Goal: Find specific page/section: Find specific page/section

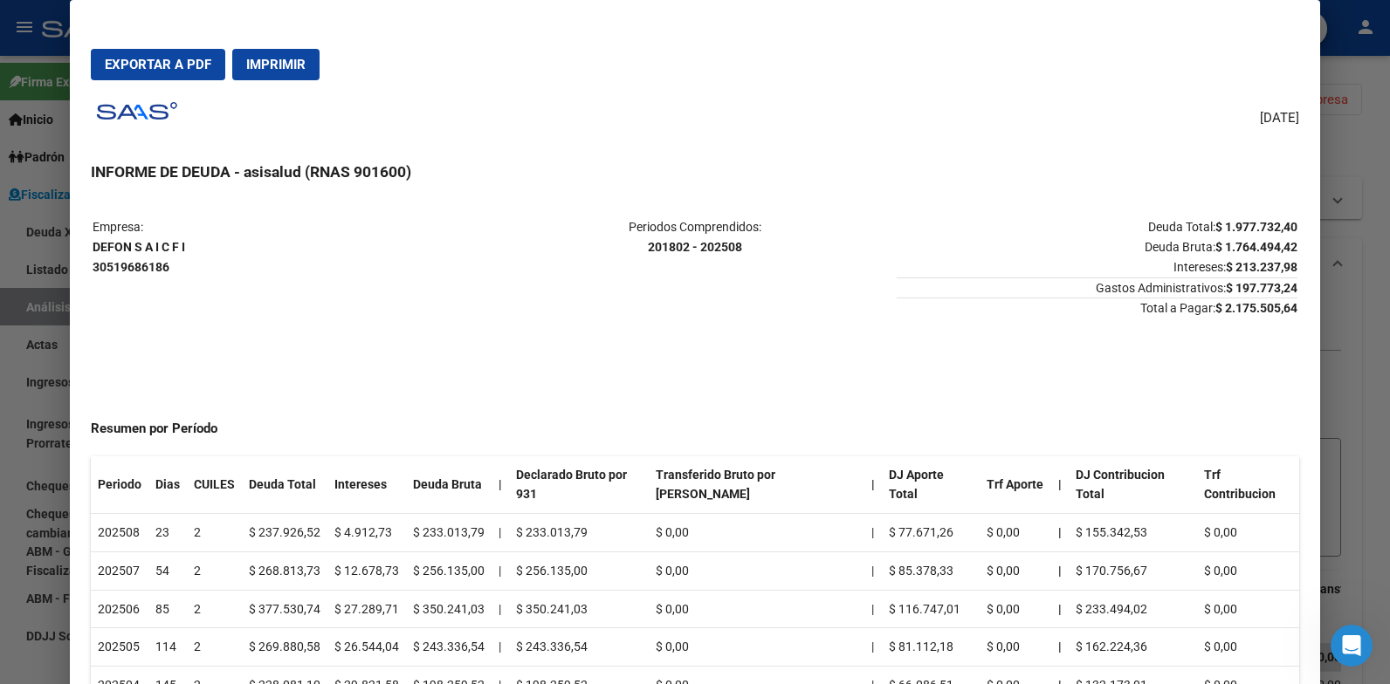
click at [24, 368] on div at bounding box center [695, 342] width 1390 height 684
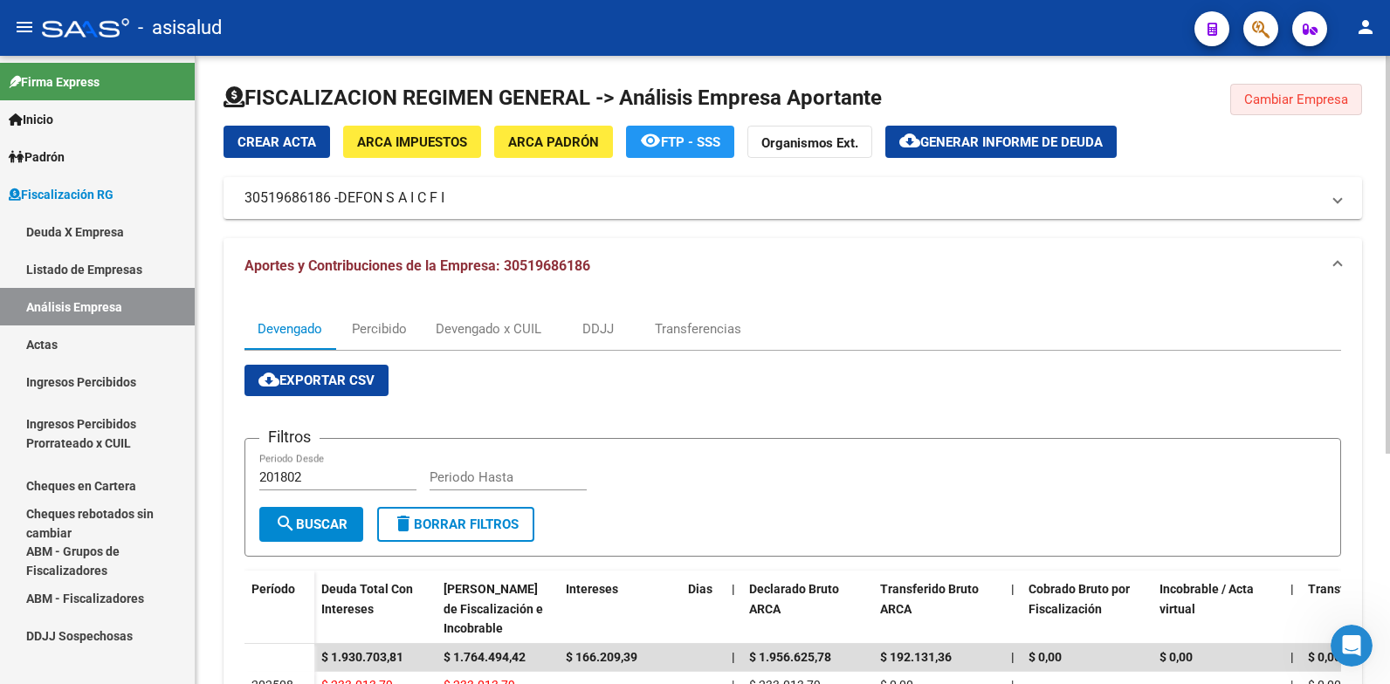
click at [1280, 96] on span "Cambiar Empresa" at bounding box center [1296, 100] width 104 height 16
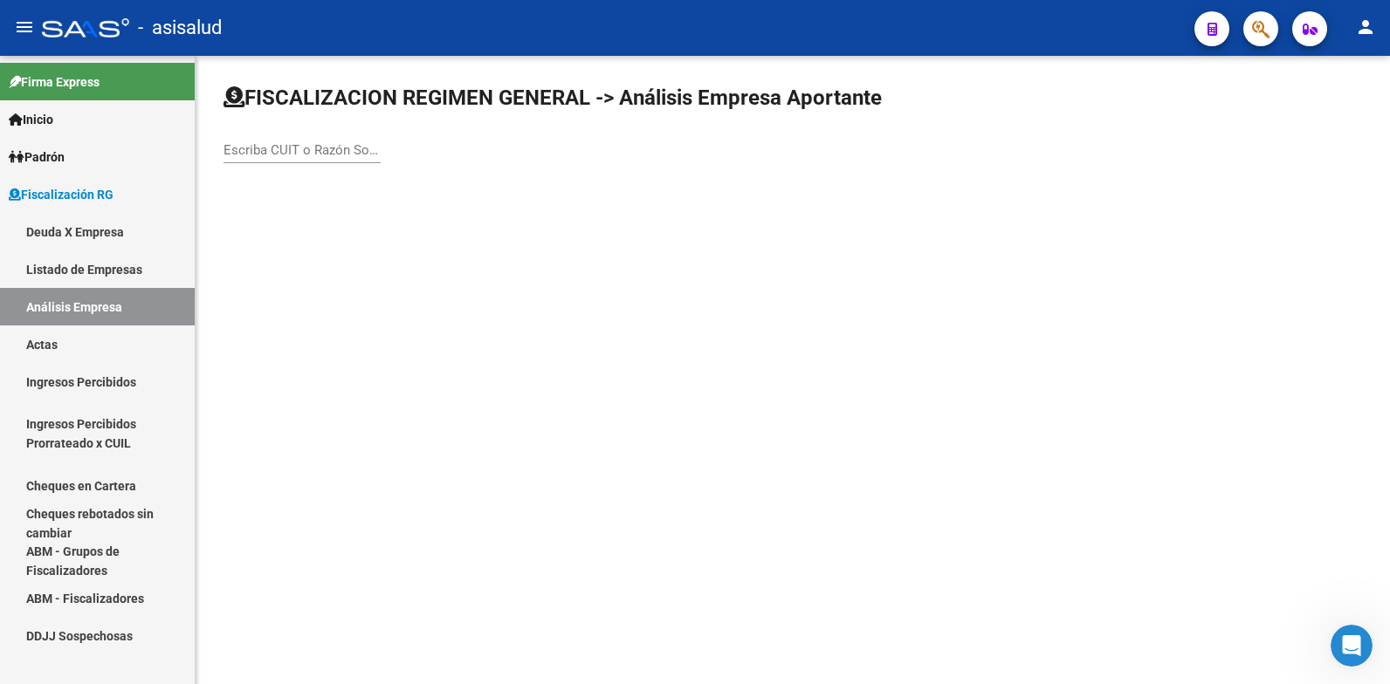
click at [315, 157] on input "Escriba CUIT o Razón Social para buscar" at bounding box center [301, 150] width 157 height 16
type input "n"
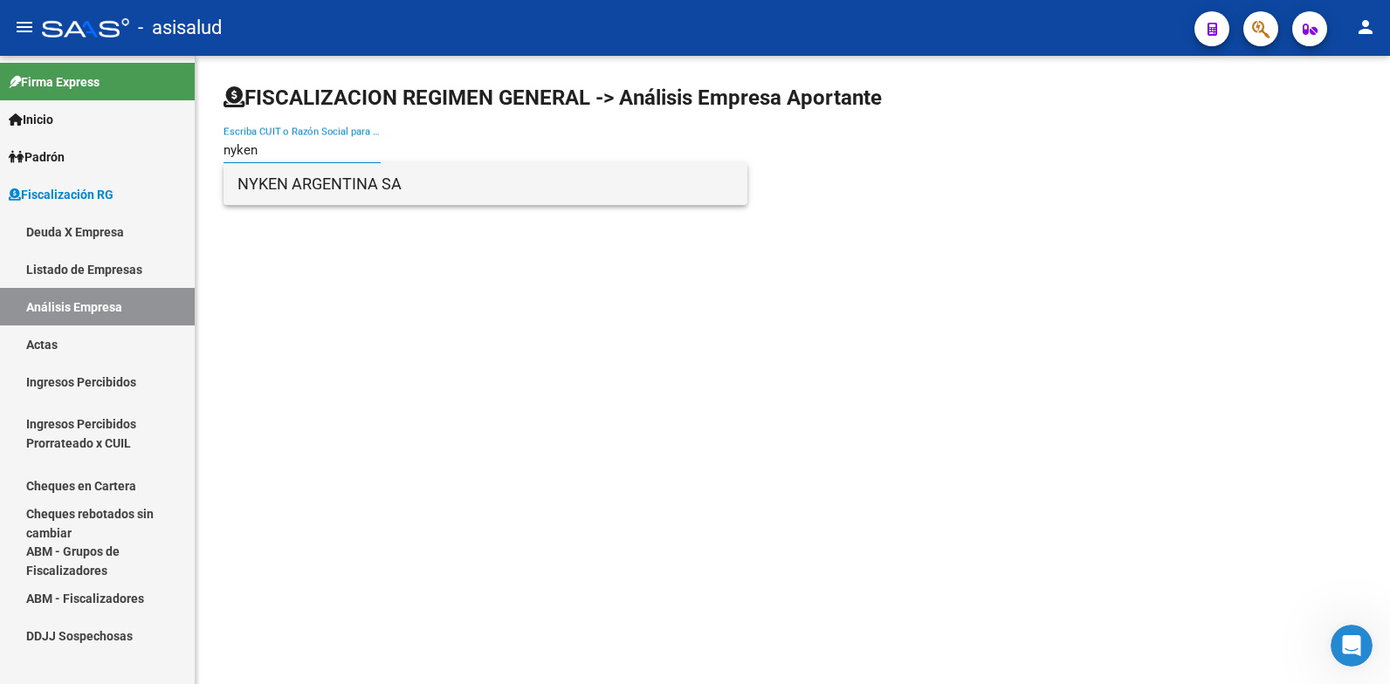
type input "nyken"
click at [284, 189] on span "NYKEN ARGENTINA SA" at bounding box center [485, 184] width 496 height 42
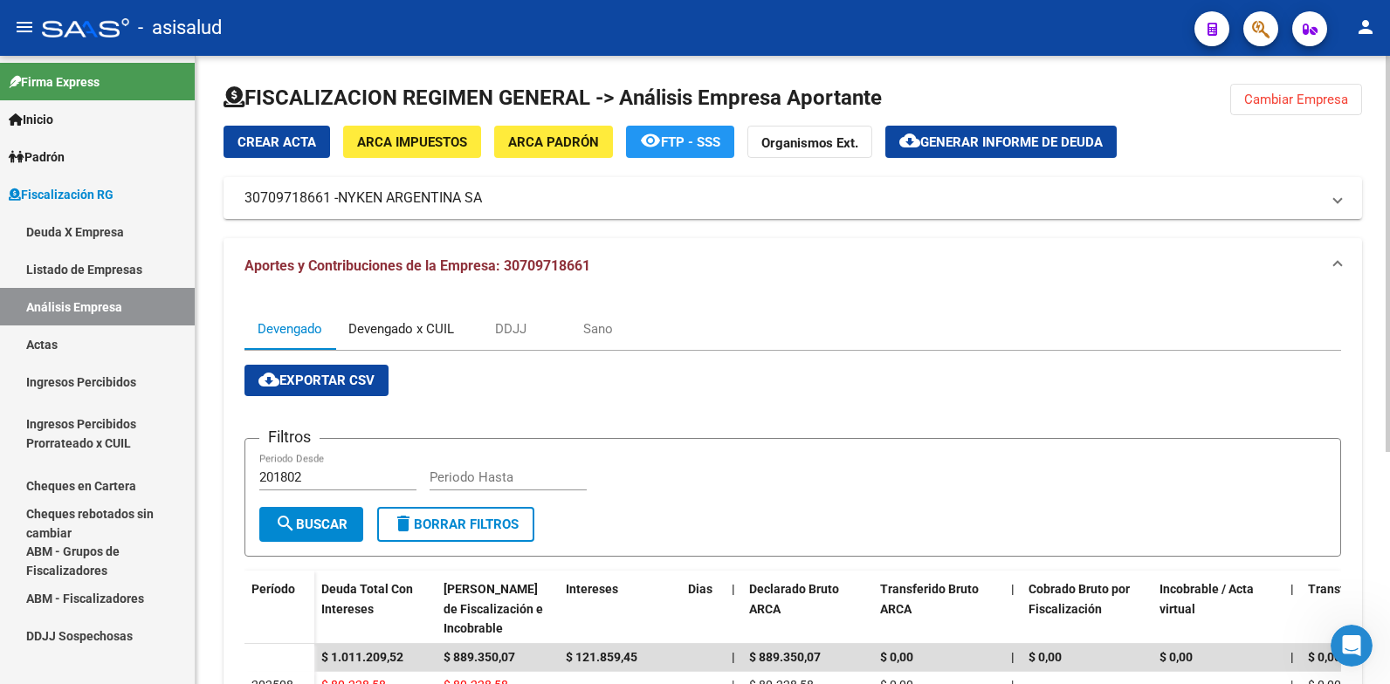
click at [389, 331] on div "Devengado x CUIL" at bounding box center [401, 328] width 106 height 19
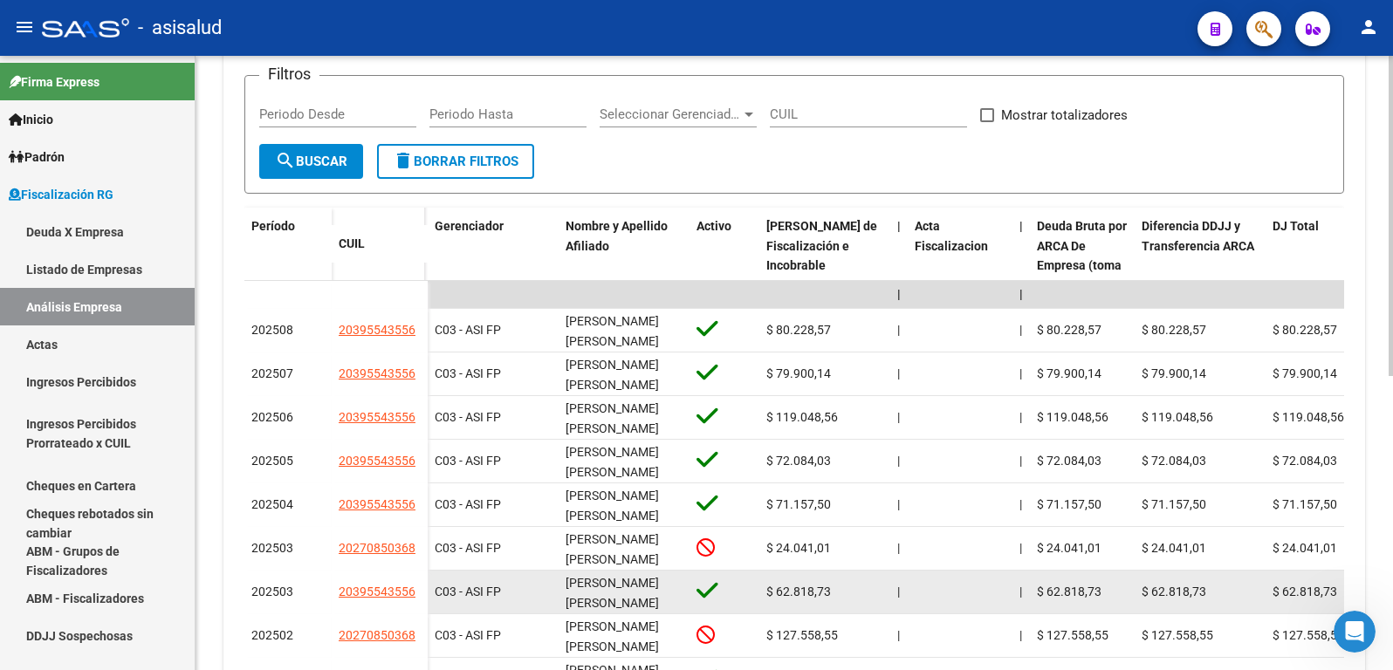
scroll to position [358, 0]
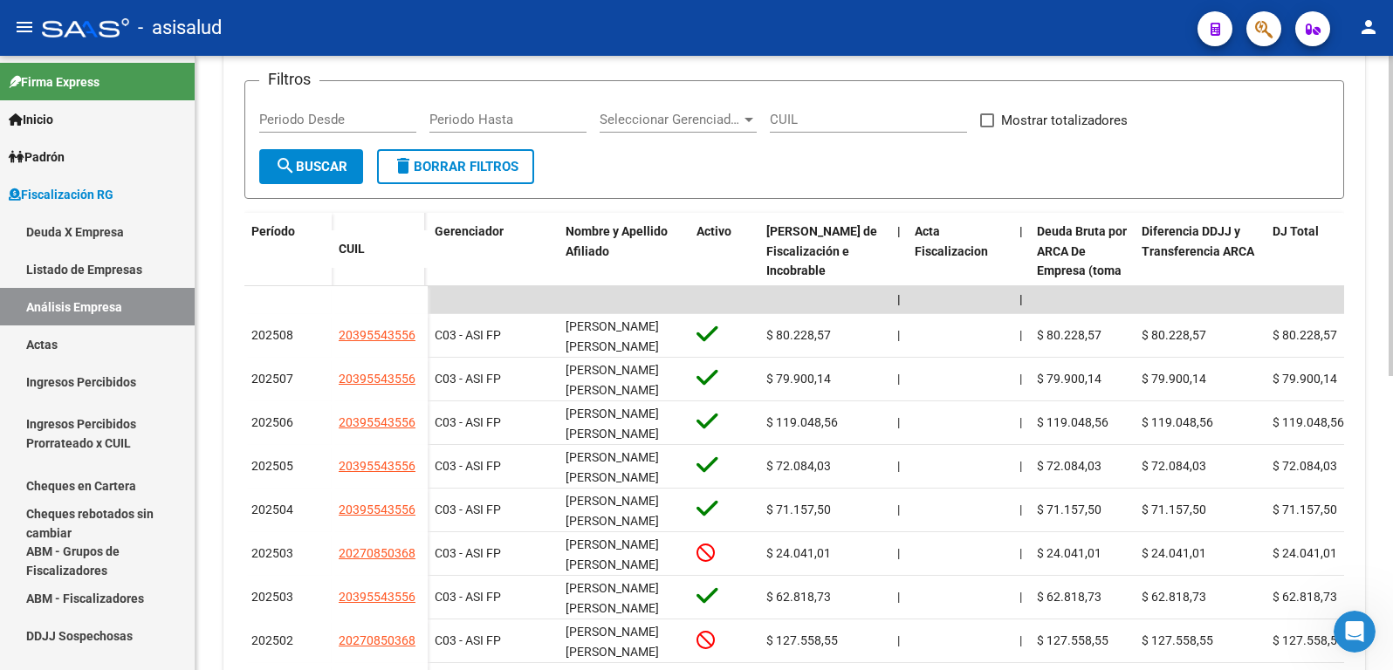
click at [271, 103] on div "Filtros Periodo Desde Periodo Hasta Seleccionar Gerenciador Seleccionar Gerenci…" at bounding box center [794, 122] width 1070 height 54
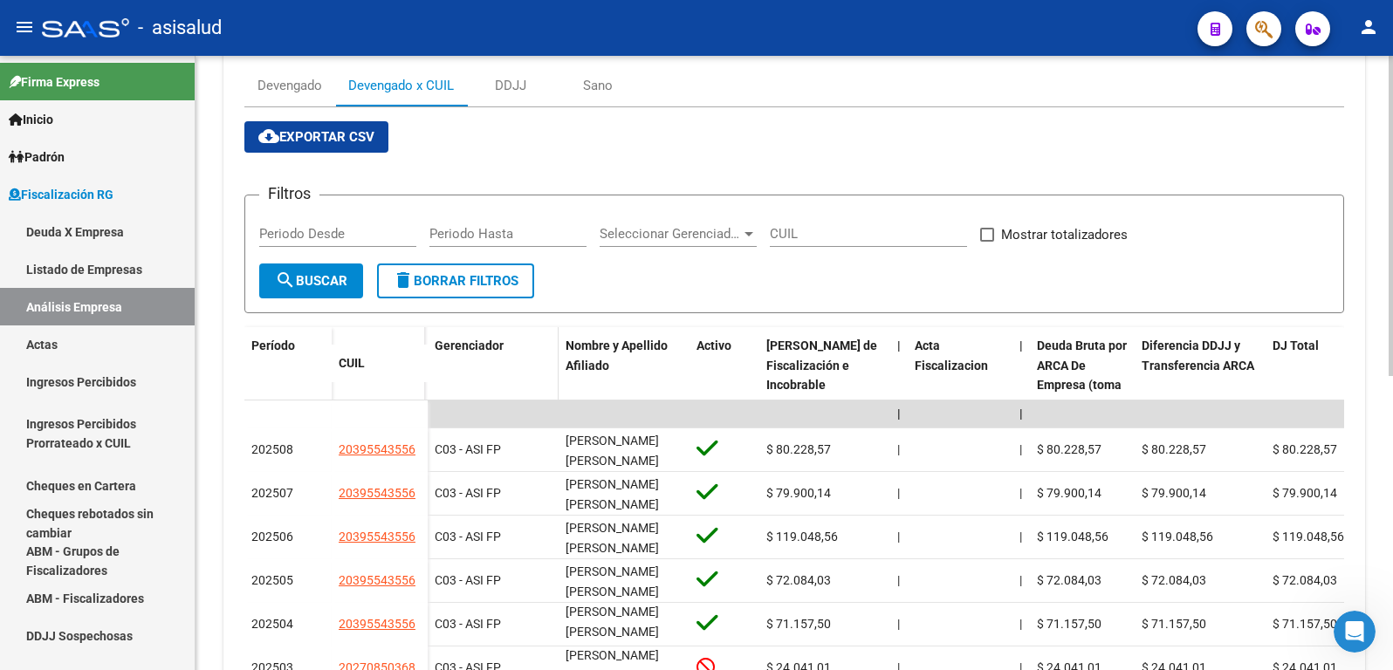
scroll to position [216, 0]
